Goal: Information Seeking & Learning: Learn about a topic

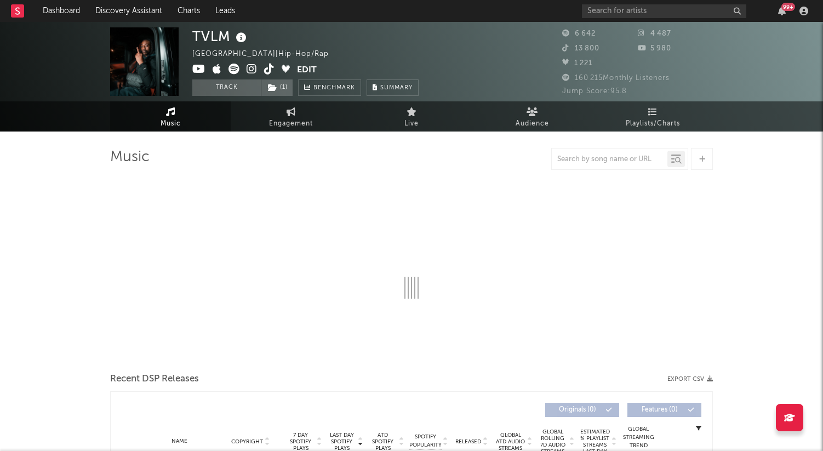
select select "1w"
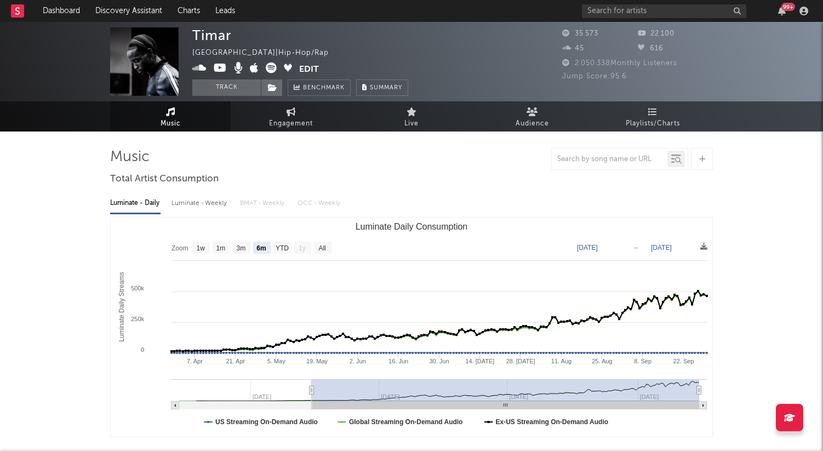
select select "6m"
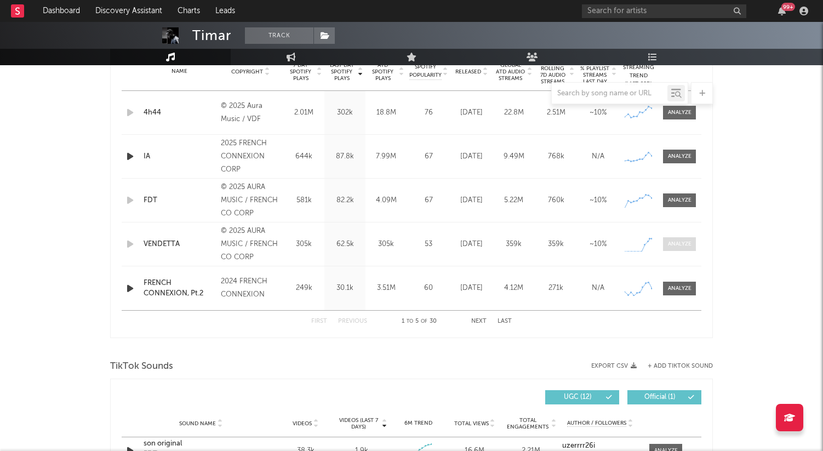
scroll to position [453, 0]
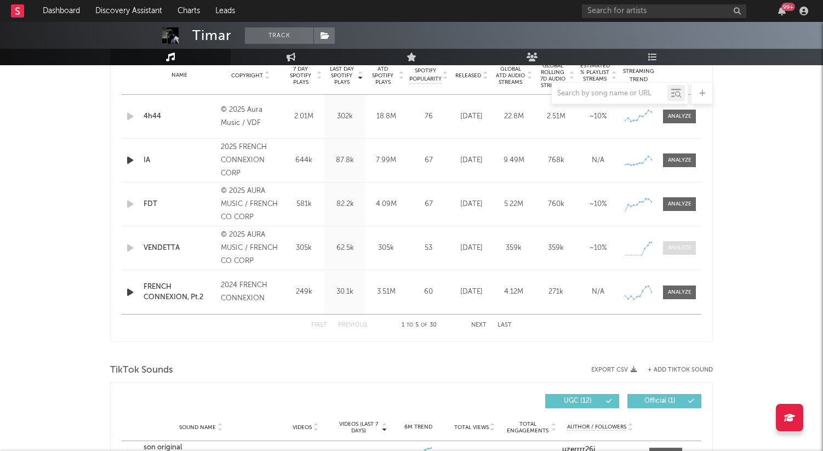
click at [679, 250] on div at bounding box center [680, 248] width 24 height 8
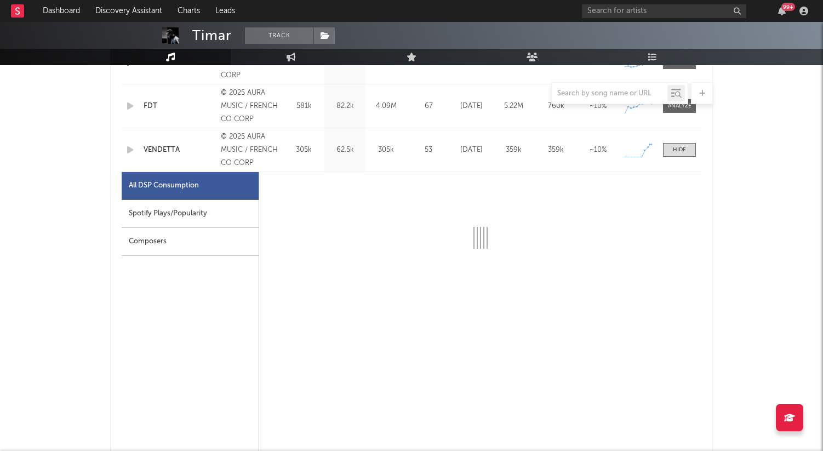
scroll to position [563, 0]
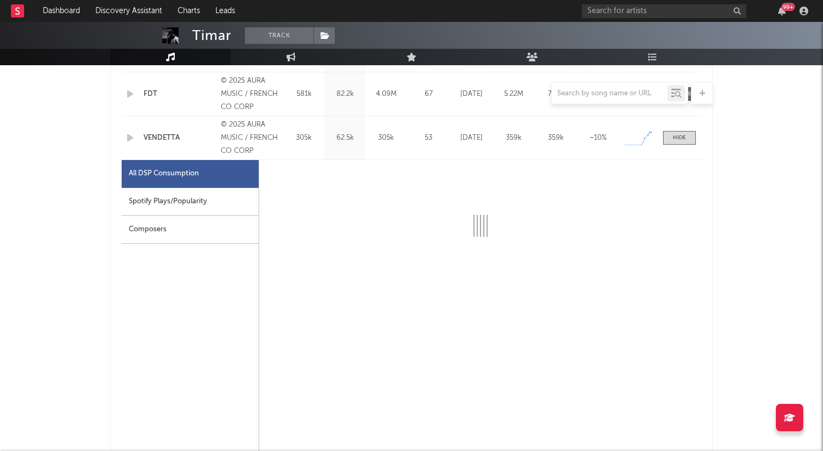
select select "1w"
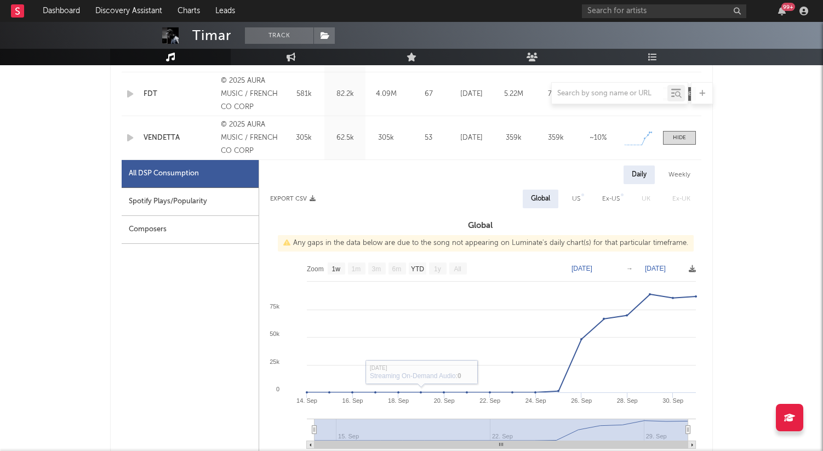
scroll to position [540, 0]
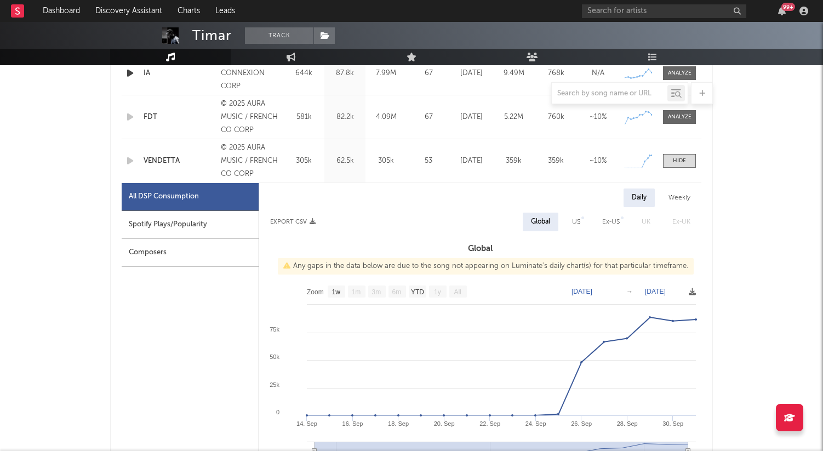
click at [216, 219] on div "Spotify Plays/Popularity" at bounding box center [190, 225] width 137 height 28
select select "1w"
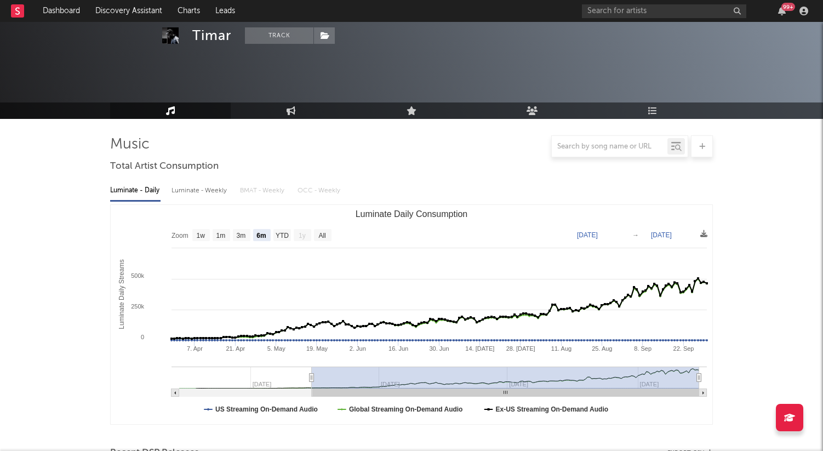
scroll to position [0, 0]
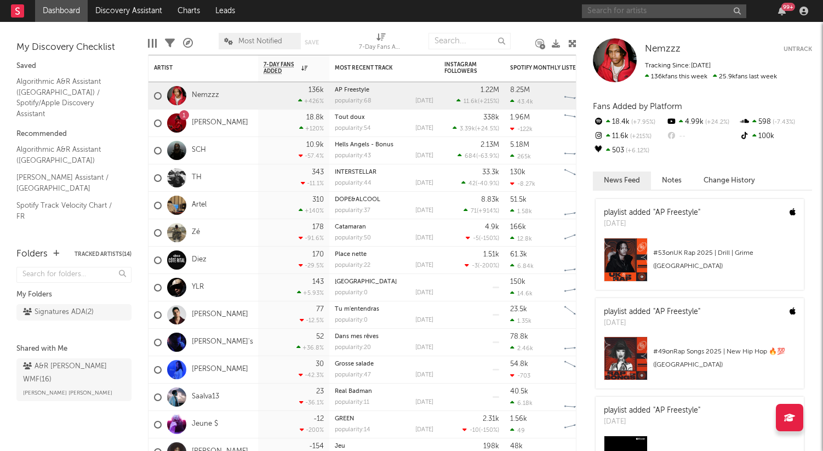
click at [623, 10] on input "text" at bounding box center [664, 11] width 164 height 14
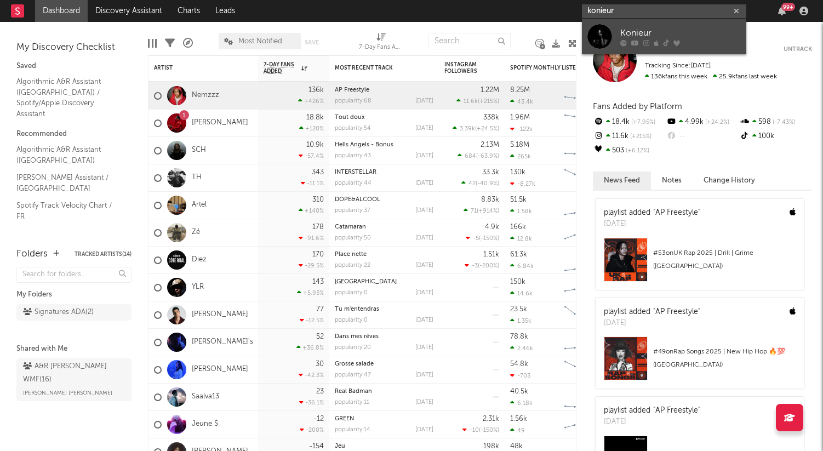
type input "konieur"
click at [635, 28] on div "Konieur" at bounding box center [680, 32] width 121 height 13
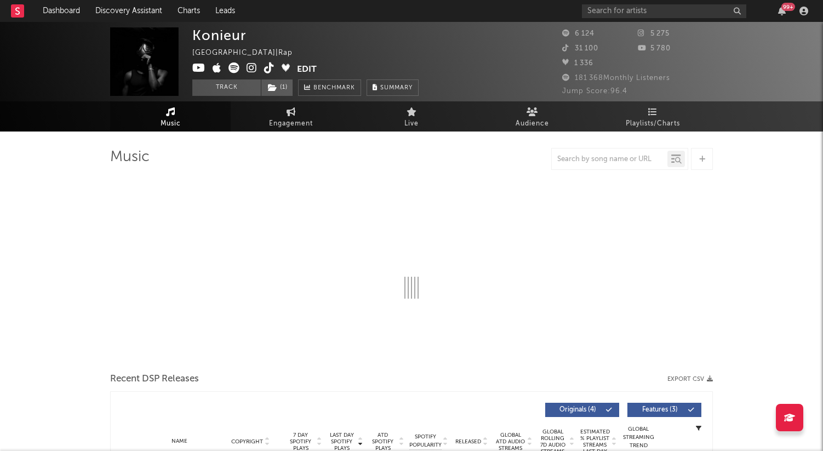
select select "1w"
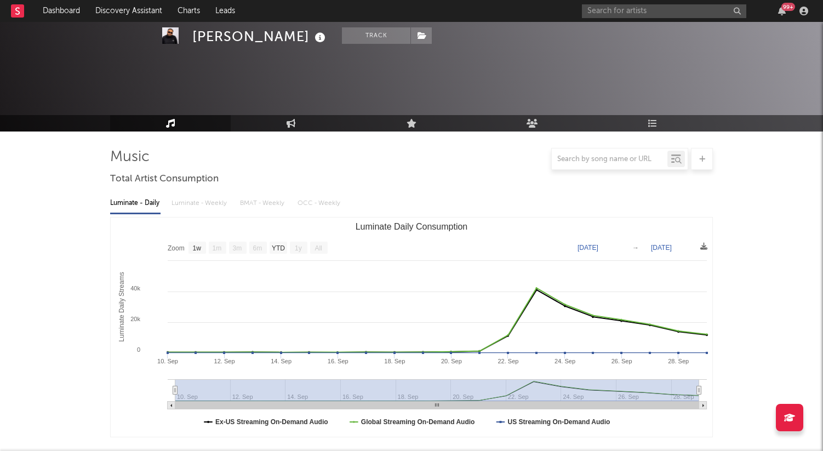
select select "1w"
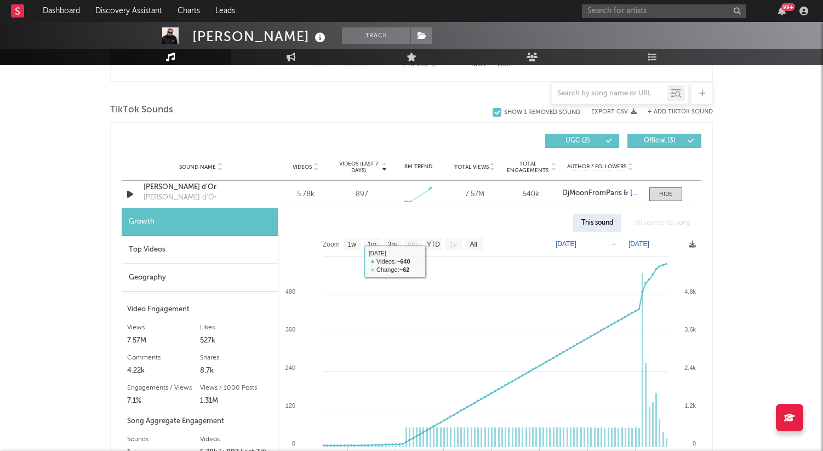
scroll to position [693, 0]
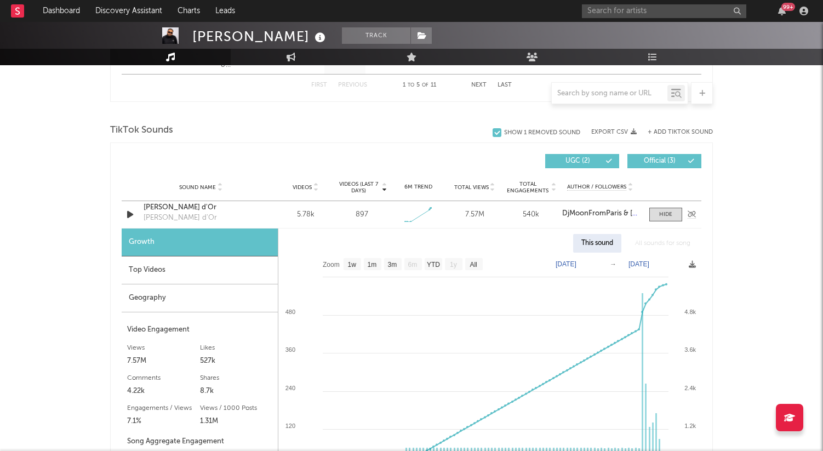
click at [233, 219] on div "Ousmane Ballon d'Or Ousmane Ballon d'Or" at bounding box center [201, 214] width 115 height 25
click at [663, 214] on div at bounding box center [665, 214] width 13 height 8
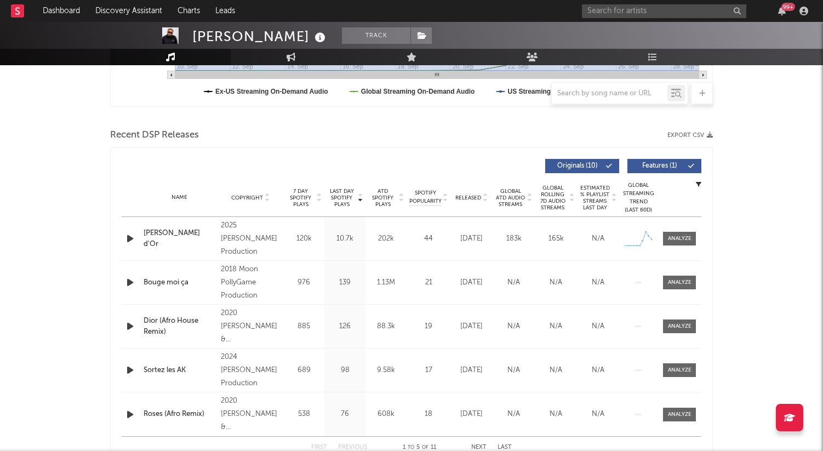
scroll to position [330, 0]
click at [674, 238] on div at bounding box center [680, 239] width 24 height 8
select select "1w"
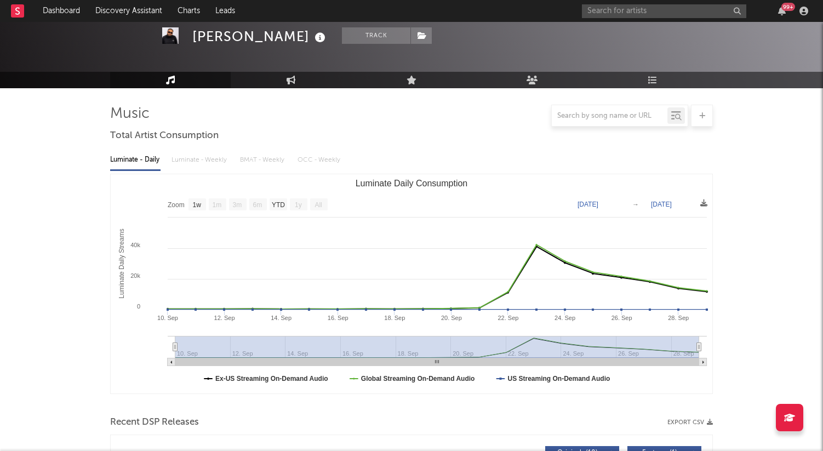
scroll to position [0, 0]
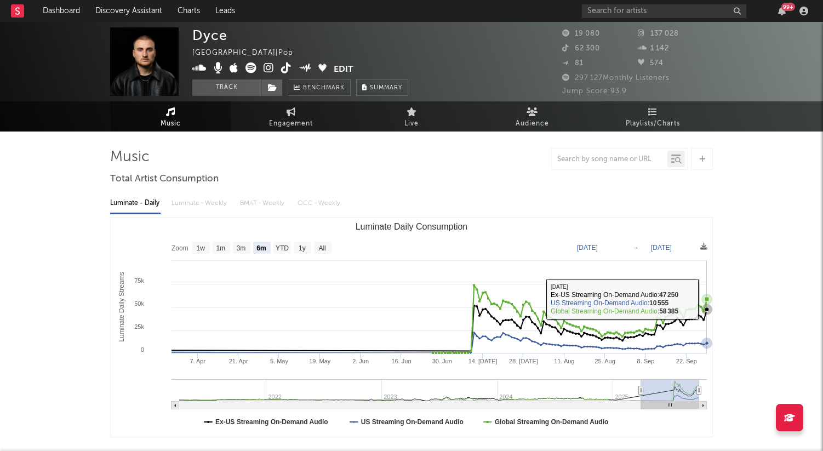
select select "6m"
select select "1w"
